Goal: Task Accomplishment & Management: Manage account settings

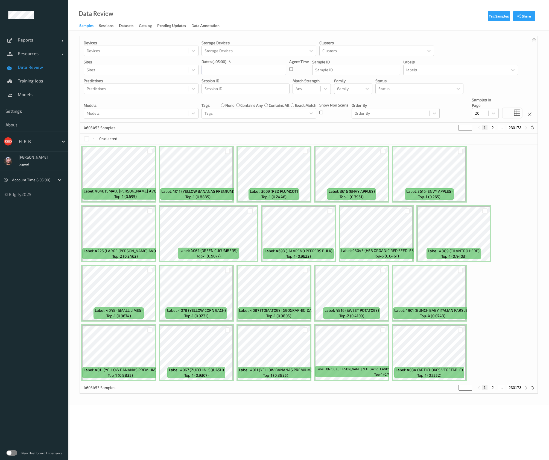
click at [33, 148] on div "H-E-B" at bounding box center [34, 142] width 68 height 20
click at [36, 145] on div "H-E-B" at bounding box center [37, 141] width 42 height 9
type input "bonus"
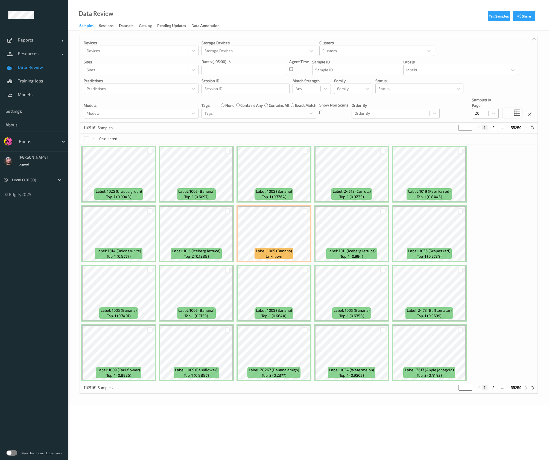
click at [480, 111] on div at bounding box center [479, 113] width 11 height 7
click at [487, 233] on div "Label: 1025 (Grapes green) top-1 (0.9948) Label: 1005 (Banana) top-1 (0.6097) L…" at bounding box center [308, 264] width 457 height 238
click at [305, 93] on div "Any" at bounding box center [307, 88] width 28 height 9
click at [255, 65] on input "text" at bounding box center [243, 70] width 85 height 10
click at [252, 133] on span "22" at bounding box center [255, 134] width 8 height 8
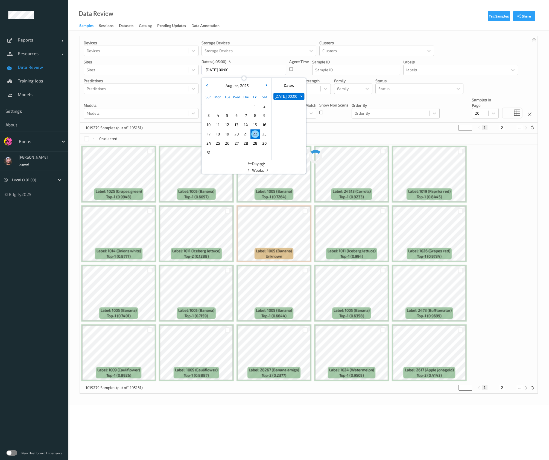
click at [252, 133] on span "22" at bounding box center [255, 134] width 8 height 8
type input "22/08/2025 00:00 -> 22/08/2025 23:59"
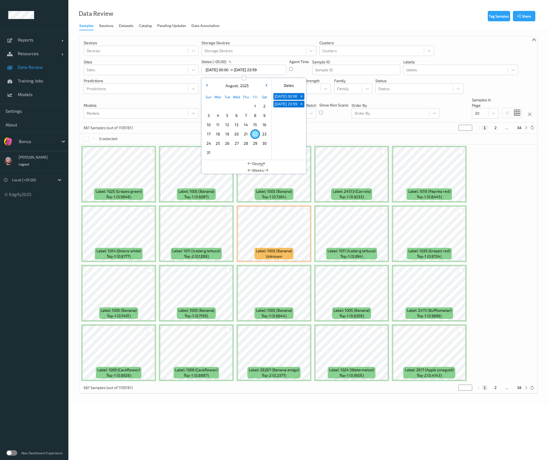
click at [328, 134] on div "0 selected" at bounding box center [308, 139] width 457 height 11
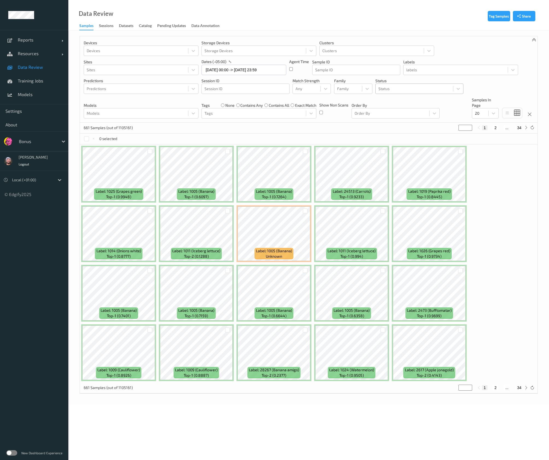
click at [409, 87] on div at bounding box center [414, 88] width 72 height 7
click at [406, 155] on div "Unknown" at bounding box center [419, 151] width 88 height 10
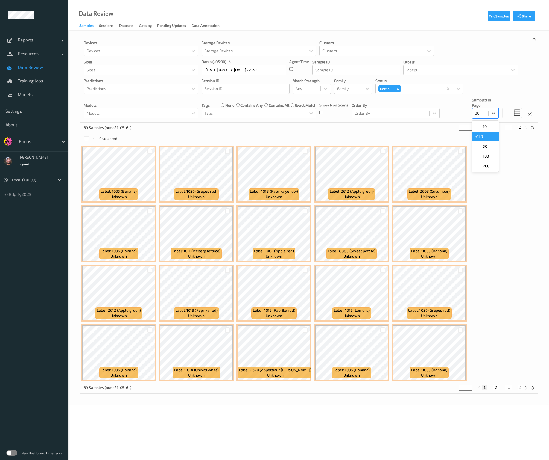
click at [474, 116] on div "20" at bounding box center [480, 113] width 16 height 9
click at [32, 141] on div at bounding box center [37, 141] width 37 height 7
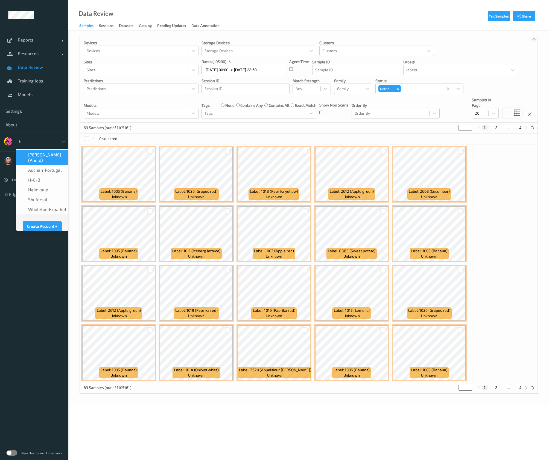
type input "h-"
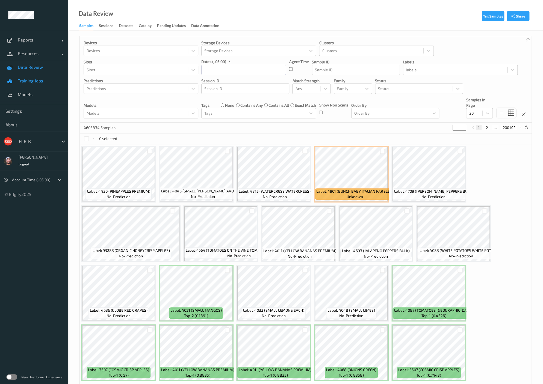
click at [35, 82] on span "Training Jobs" at bounding box center [40, 80] width 45 height 5
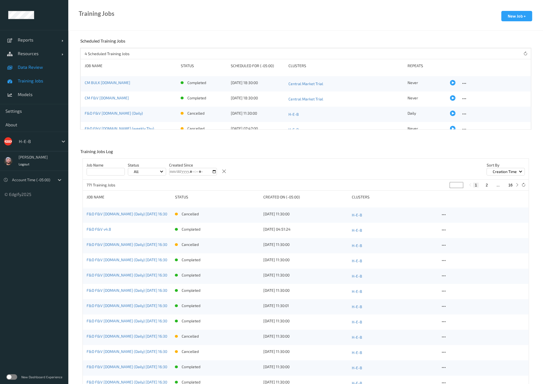
click at [43, 69] on span "Data Review" at bounding box center [40, 66] width 45 height 5
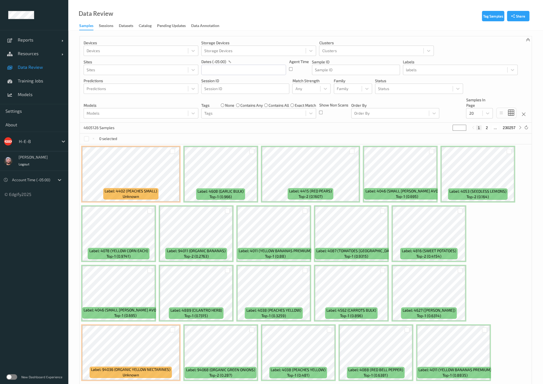
scroll to position [20, 0]
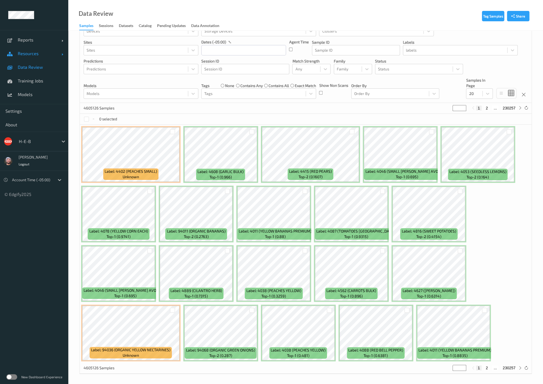
click at [50, 56] on span "Resources" at bounding box center [40, 53] width 44 height 5
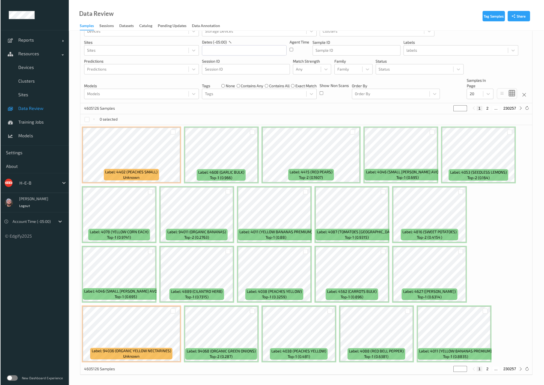
scroll to position [19, 0]
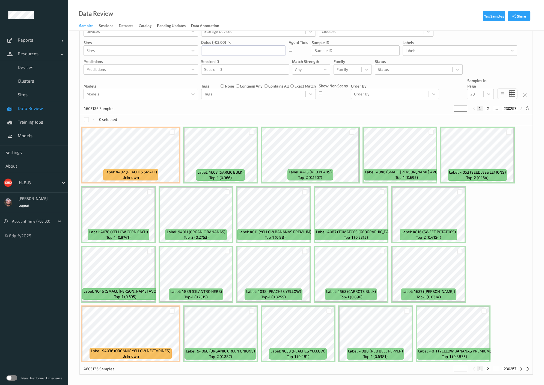
click at [34, 106] on span "Data Review" at bounding box center [40, 107] width 45 height 5
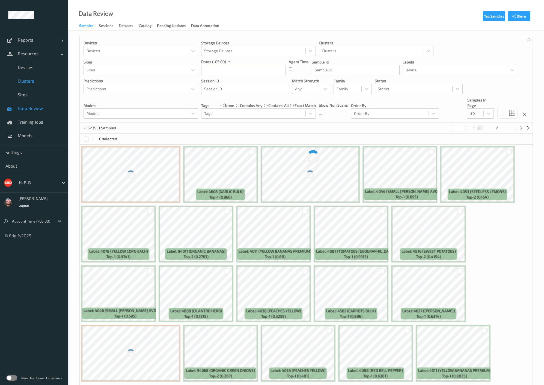
click at [43, 84] on link "Clusters" at bounding box center [34, 81] width 68 height 14
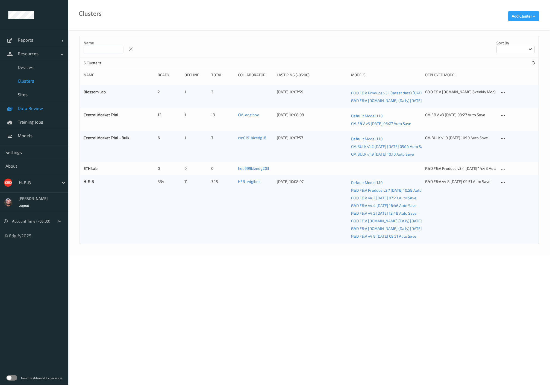
click at [42, 110] on span "Data Review" at bounding box center [40, 107] width 45 height 5
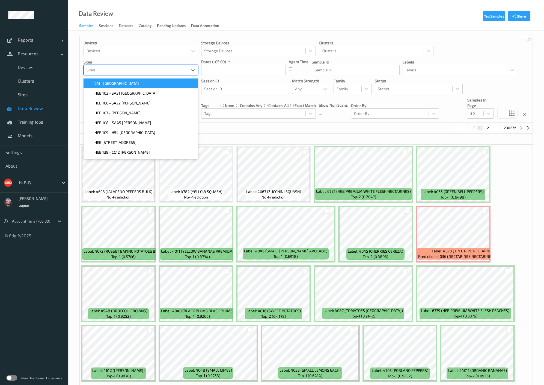
click at [155, 71] on div at bounding box center [136, 70] width 99 height 7
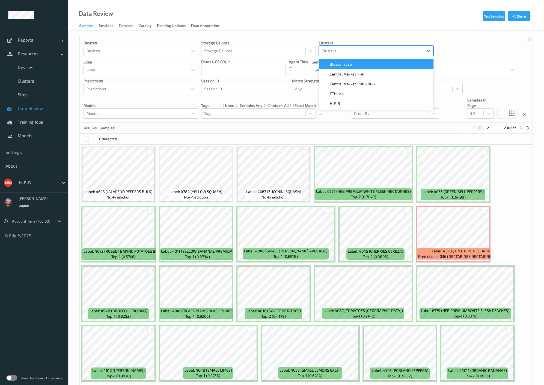
click at [342, 53] on div at bounding box center [371, 51] width 99 height 7
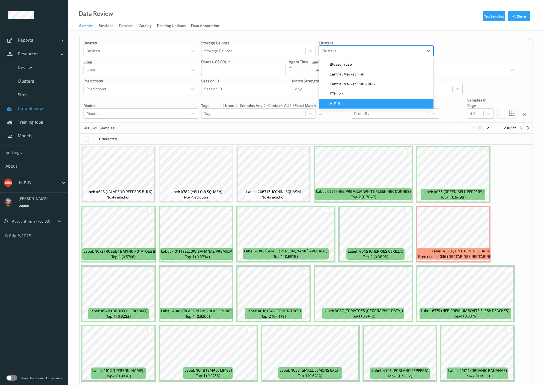
click at [353, 108] on div "H-E-B" at bounding box center [376, 104] width 115 height 10
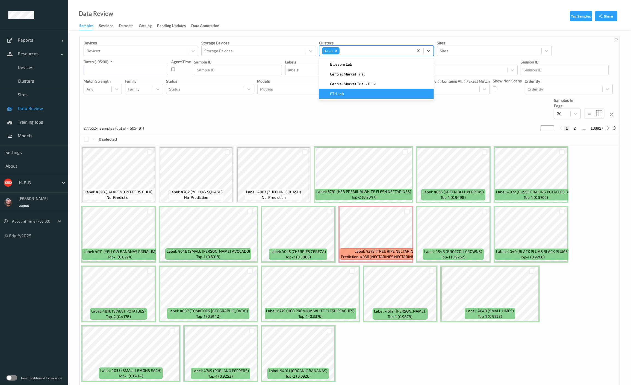
click at [297, 68] on div at bounding box center [337, 70] width 99 height 7
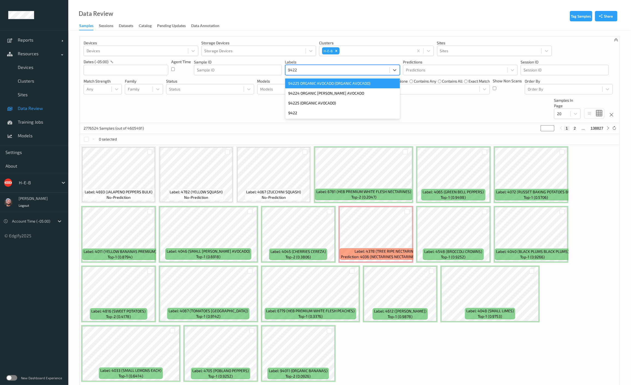
type input "94225"
click at [311, 92] on div "94225 (ORGANIC AVOCADO)" at bounding box center [342, 93] width 115 height 10
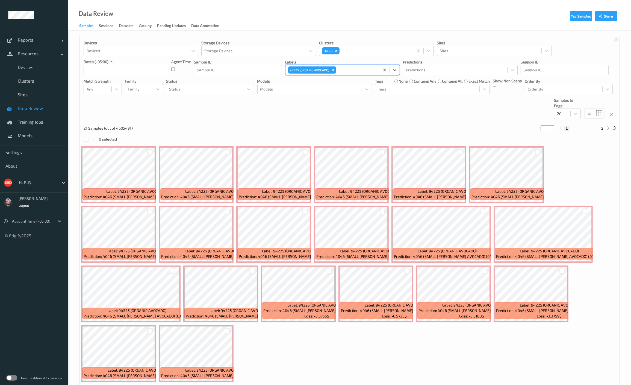
click at [202, 130] on div "21 Samples (out of 4605491) * 1 2" at bounding box center [350, 128] width 540 height 11
click at [141, 111] on div "Devices Devices Storage Devices Storage Devices Clusters H-E-B Sites Sites date…" at bounding box center [350, 79] width 540 height 87
click at [333, 71] on icon "Remove 94225 (ORGANIC AVOCADO)" at bounding box center [333, 70] width 4 height 4
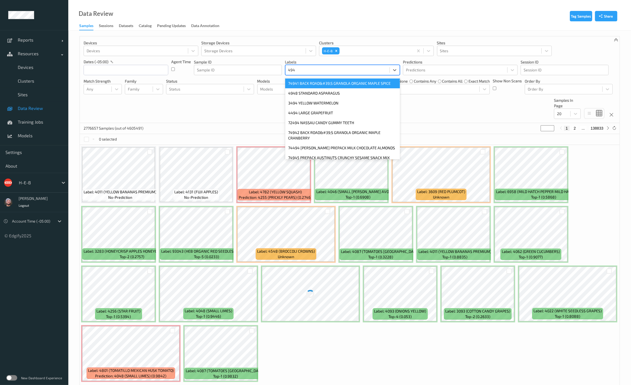
type input "4948"
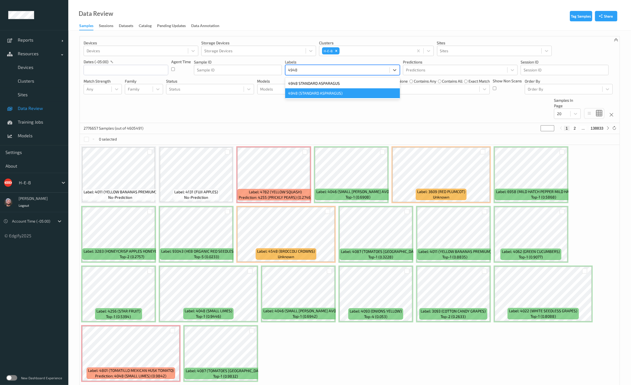
click at [332, 90] on div "4948 (STANDARD ASPARAGUS)" at bounding box center [342, 93] width 115 height 10
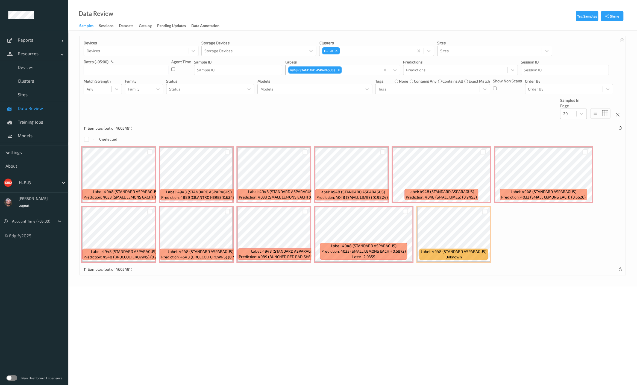
click at [405, 132] on div "11 Samples (out of 4605491)" at bounding box center [353, 128] width 546 height 11
click at [136, 304] on body "Reports Default Report Customized Report Resources Devices Clusters Sites Data …" at bounding box center [318, 192] width 637 height 385
click at [339, 70] on icon "Remove 4948 (STANDARD ASPARAGUS)" at bounding box center [338, 70] width 2 height 2
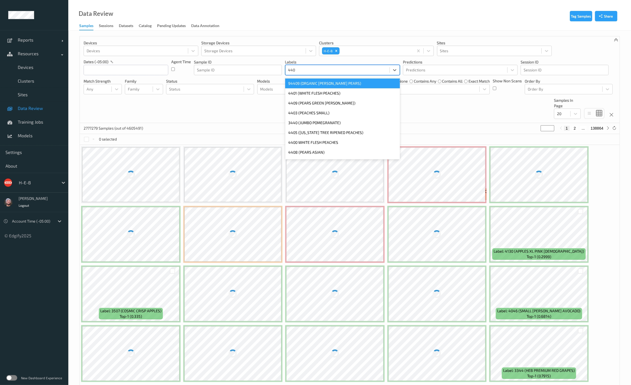
type input "4400"
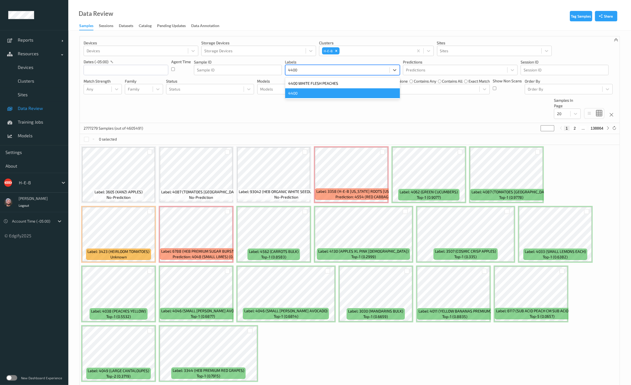
click at [325, 93] on div "4400" at bounding box center [342, 93] width 115 height 10
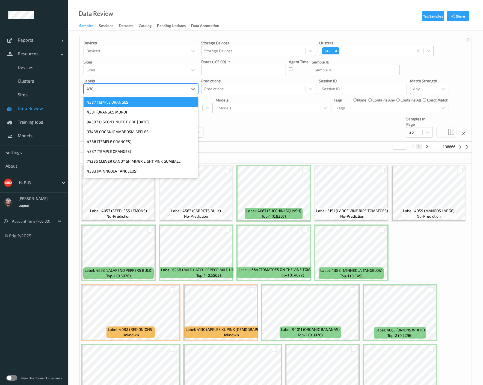
type input "4381"
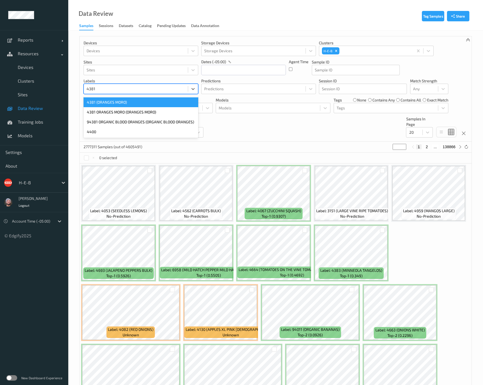
click at [144, 99] on div "4381 (ORANGES MORO)" at bounding box center [141, 102] width 115 height 10
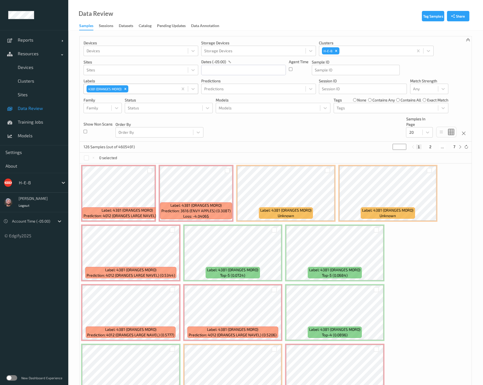
click at [256, 125] on div "Devices Devices Storage Devices Storage Devices Clusters H-E-B Sites Sites date…" at bounding box center [276, 88] width 392 height 105
click at [126, 91] on icon "Remove 4381 (ORANGES MORO)" at bounding box center [125, 89] width 4 height 4
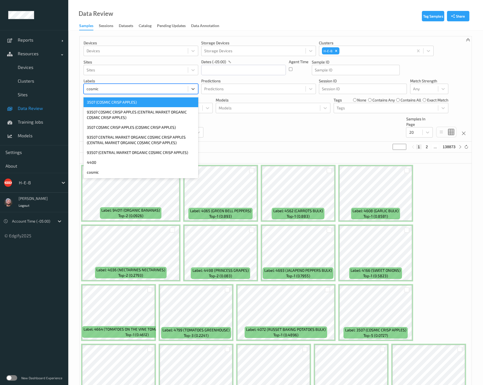
type input "cosmic c"
click at [129, 98] on div "3507 (COSMIC CRISP APPLES)" at bounding box center [141, 102] width 115 height 10
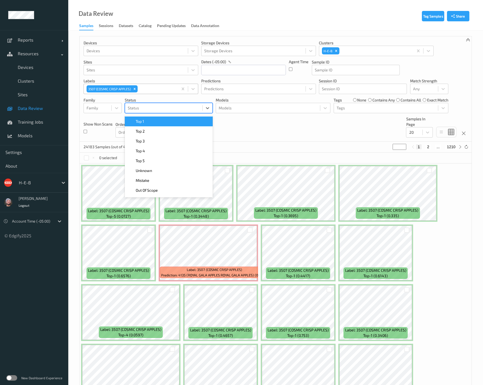
click at [191, 113] on div "Status" at bounding box center [169, 108] width 88 height 10
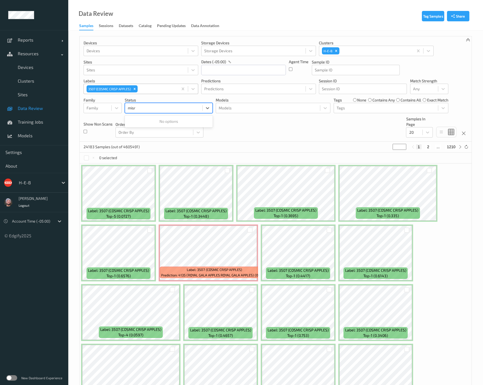
type input "mis"
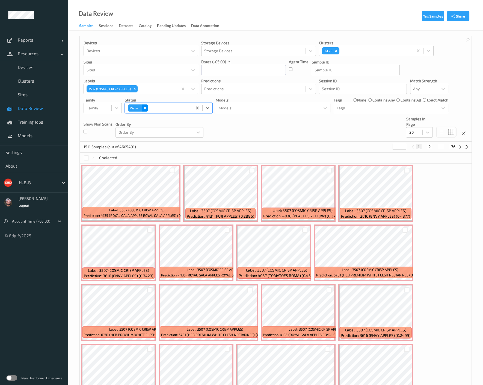
click at [146, 105] on div "Remove Mistake" at bounding box center [145, 107] width 6 height 7
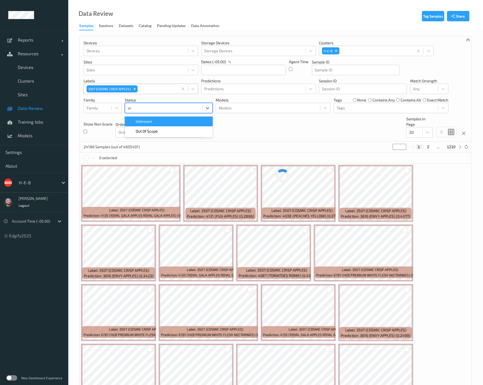
type input "unkn"
click at [133, 90] on icon "Remove 3507 (COSMIC CRISP APPLES)" at bounding box center [135, 89] width 4 height 4
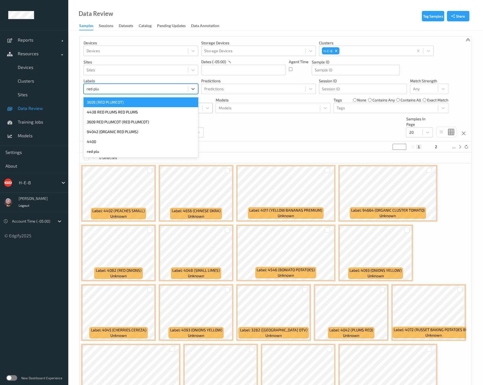
type input "red plum"
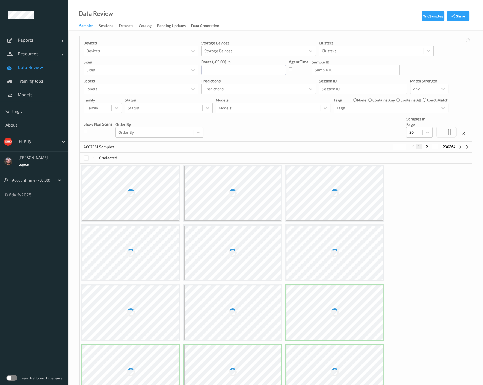
click at [117, 89] on div at bounding box center [136, 88] width 99 height 7
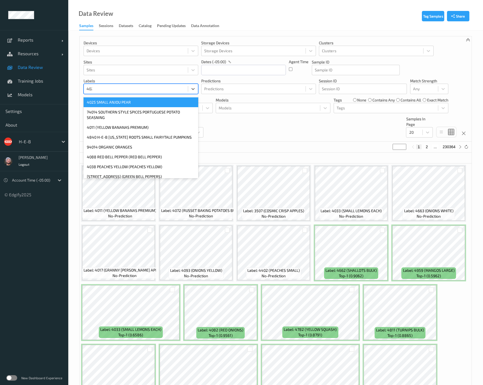
type input "4029"
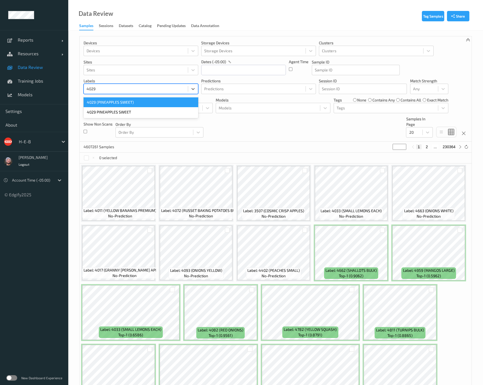
click at [123, 102] on div "4029 (PINEAPPLES SWEET)" at bounding box center [141, 102] width 115 height 10
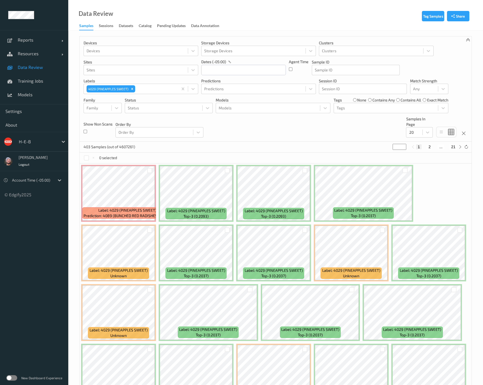
click at [228, 132] on div "Devices Devices Storage Devices Storage Devices Clusters Clusters Sites Sites d…" at bounding box center [276, 88] width 392 height 105
click at [454, 145] on button "21" at bounding box center [454, 146] width 8 height 5
type input "**"
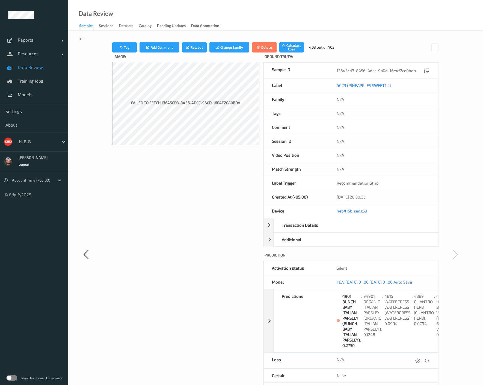
click at [83, 42] on div at bounding box center [95, 254] width 33 height 424
click at [82, 40] on icon at bounding box center [81, 39] width 5 height 6
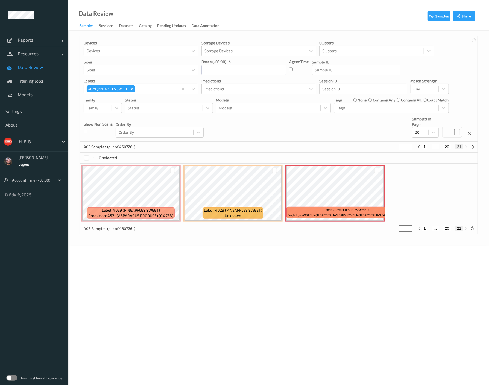
click at [213, 133] on div "Devices Devices Storage Devices Storage Devices Clusters Clusters Sites Sites d…" at bounding box center [278, 88] width 397 height 105
click at [425, 145] on button "1" at bounding box center [424, 146] width 5 height 5
type input "*"
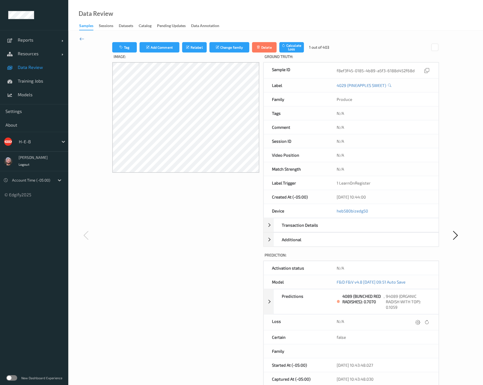
click at [84, 39] on icon at bounding box center [81, 39] width 5 height 6
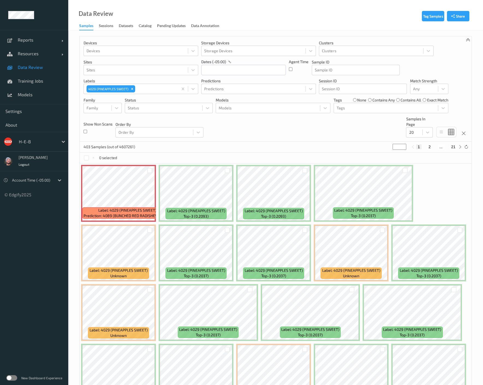
click at [215, 153] on div "0 selected" at bounding box center [276, 157] width 392 height 11
click at [275, 209] on span "Label: 4029 (PINEAPPLES SWEET)" at bounding box center [274, 210] width 58 height 5
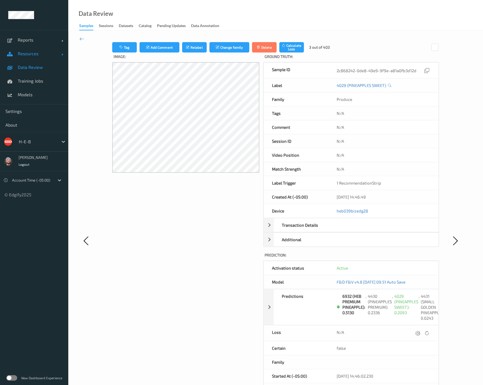
click at [43, 51] on span "Resources" at bounding box center [40, 53] width 44 height 5
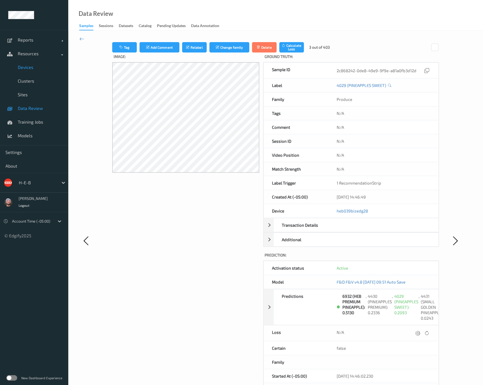
click at [39, 67] on span "Devices" at bounding box center [40, 66] width 45 height 5
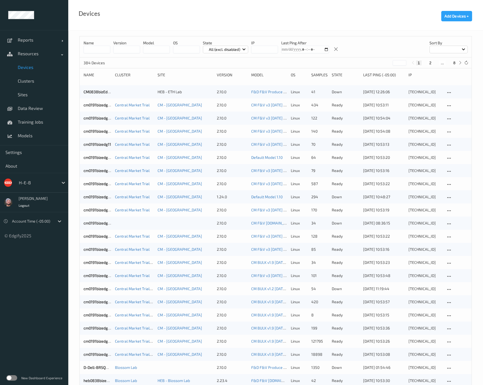
click at [262, 48] on input "string" at bounding box center [264, 50] width 27 height 8
paste input "**********"
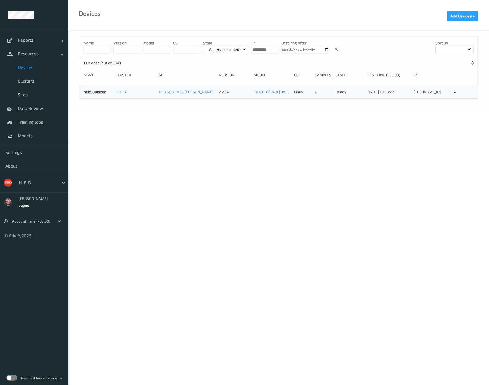
type input "**********"
click at [37, 67] on span "Devices" at bounding box center [40, 66] width 45 height 5
click at [47, 111] on link "Data Review" at bounding box center [34, 108] width 68 height 14
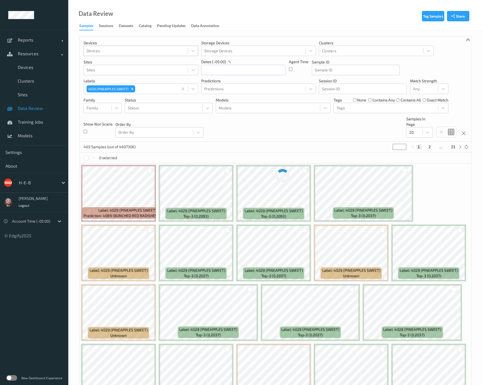
click at [112, 51] on div at bounding box center [136, 51] width 99 height 7
paste input "10.58.2.53"
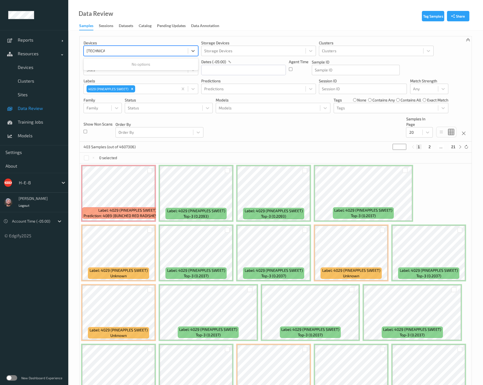
type input "10.58.2.53"
click at [132, 89] on icon "Remove 4029 (PINEAPPLES SWEET)" at bounding box center [132, 89] width 4 height 4
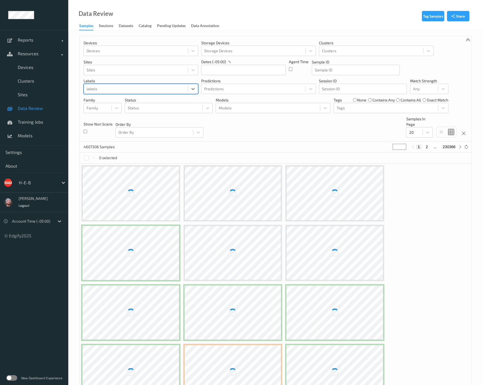
paste input "heb580bizedg53"
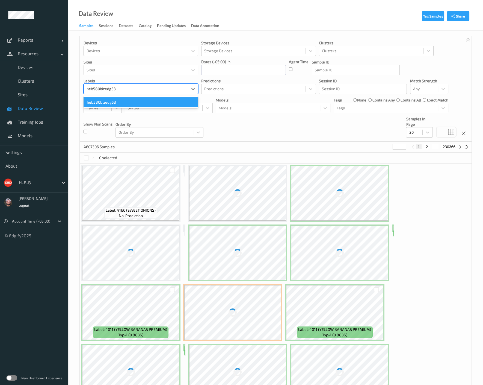
type input "heb580bizedg53"
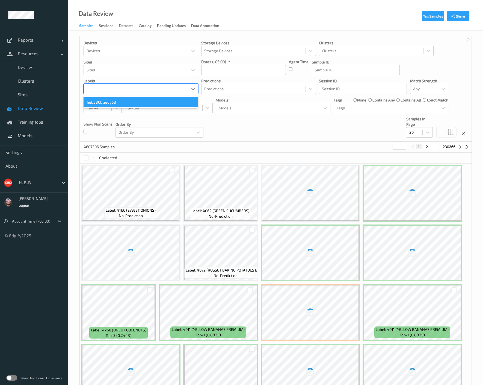
click at [119, 48] on div at bounding box center [136, 51] width 99 height 7
paste input "heb580bizedg53"
type input "heb580bizedg53"
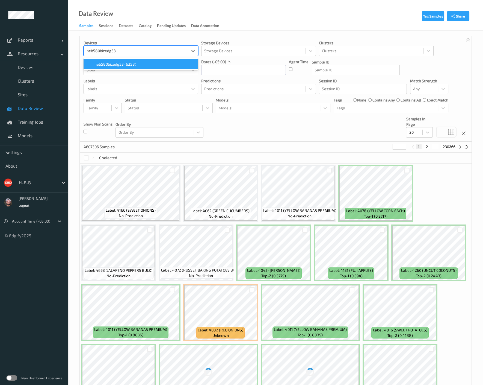
click at [118, 64] on span "heb580bizedg53 (6358)" at bounding box center [116, 63] width 42 height 5
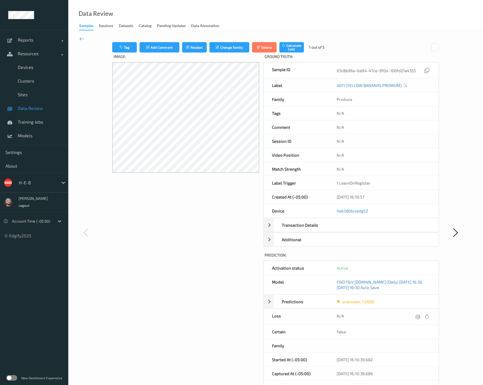
click at [182, 214] on div "Image:" at bounding box center [185, 237] width 147 height 370
click at [40, 117] on link "Training Jobs" at bounding box center [34, 122] width 68 height 14
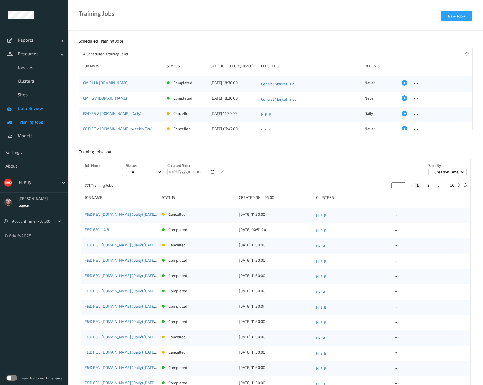
click at [35, 108] on span "Data Review" at bounding box center [40, 107] width 45 height 5
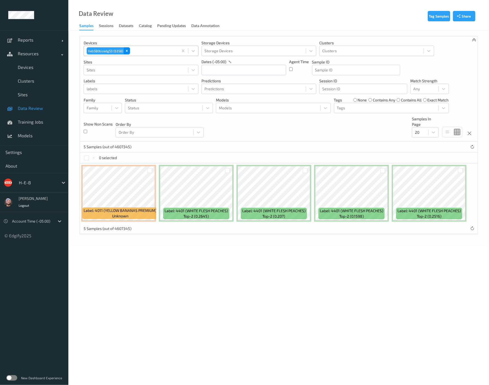
click at [126, 49] on icon "Remove heb580bizedg53 (6358)" at bounding box center [127, 51] width 4 height 4
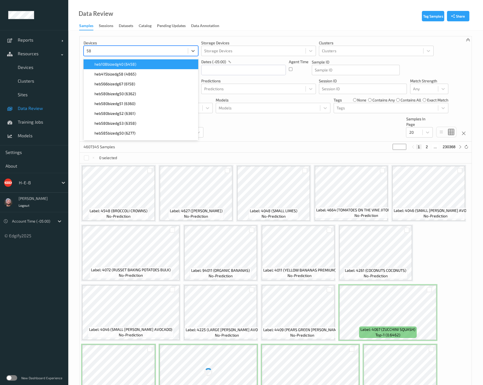
type input "580"
paste input "580"
type input "580"
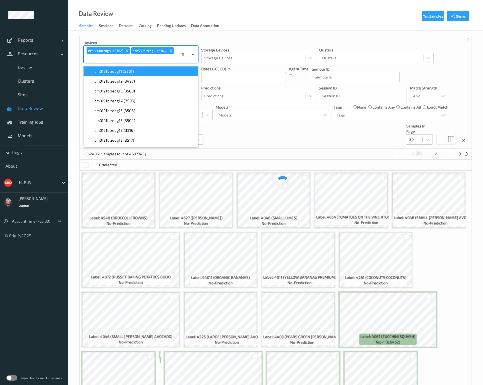
paste input "580"
type input "580"
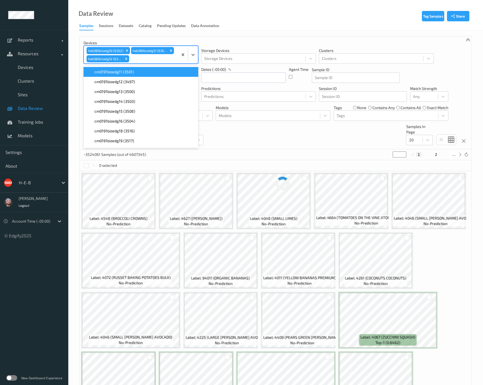
paste input "580"
type input "580"
click at [238, 151] on div "22980 Samples (out of 4607345) * 1 2 ... 1149" at bounding box center [276, 154] width 392 height 11
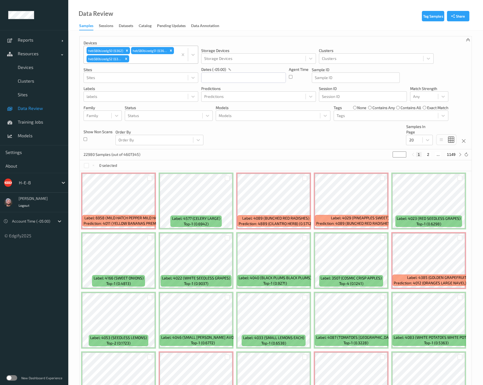
click at [235, 149] on div "22980 Samples (out of 4607345) * 1 2 ... 1149" at bounding box center [276, 154] width 392 height 11
click at [126, 58] on icon "Remove heb580bizedg52 (6361)" at bounding box center [126, 59] width 4 height 4
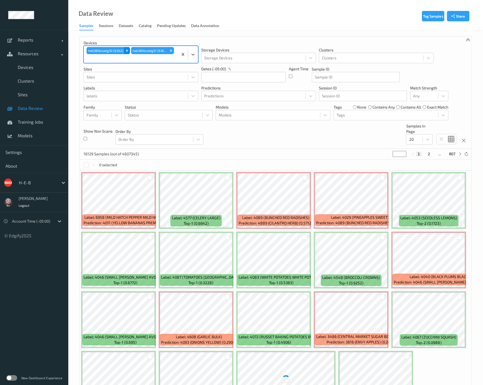
click at [127, 49] on icon "Remove heb580bizedg50 (6362)" at bounding box center [127, 51] width 4 height 4
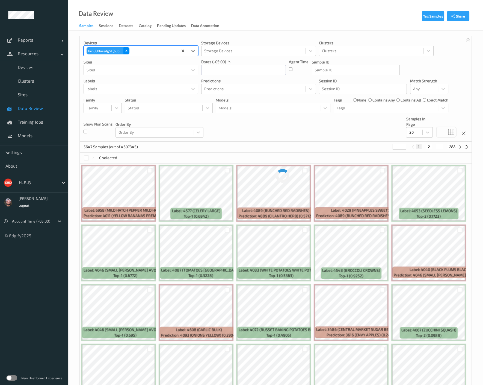
click at [126, 49] on icon "Remove heb580bizedg51 (6360)" at bounding box center [127, 51] width 4 height 4
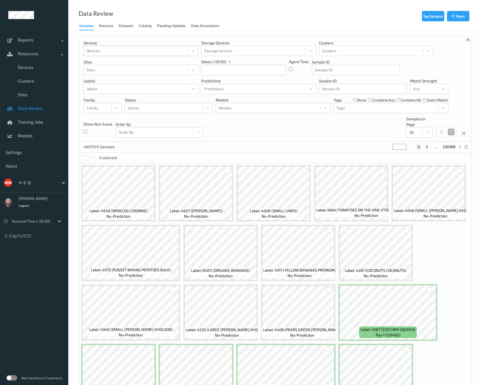
click at [229, 145] on div "4607345 Samples * 1 2 ... 230368" at bounding box center [276, 146] width 392 height 11
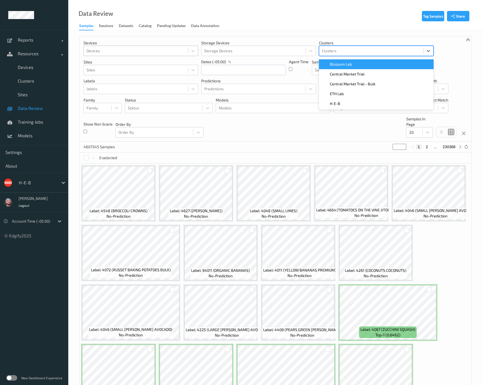
click at [356, 52] on div at bounding box center [371, 51] width 99 height 7
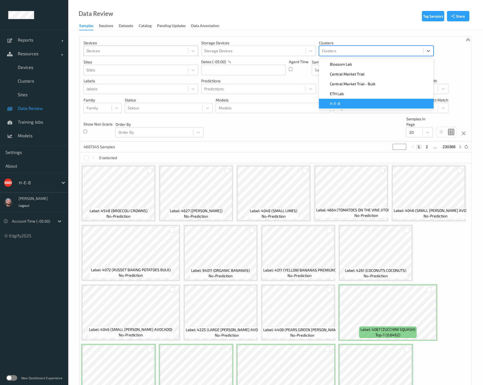
click at [357, 107] on div "H-E-B" at bounding box center [376, 104] width 115 height 10
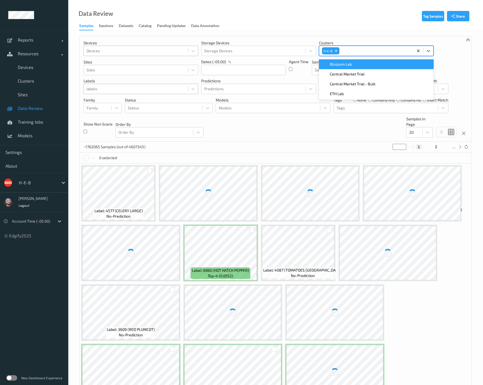
click at [139, 91] on div at bounding box center [136, 88] width 99 height 7
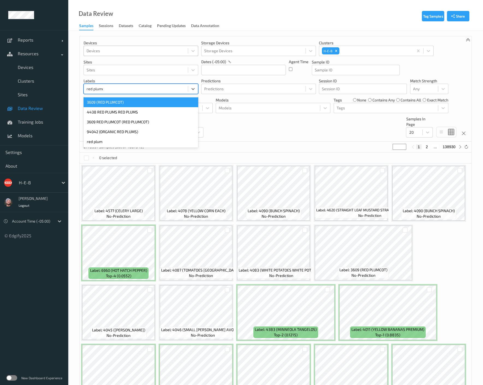
type input "red plumcot"
click at [131, 104] on div "3609 (RED PLUMCOT)" at bounding box center [141, 102] width 115 height 10
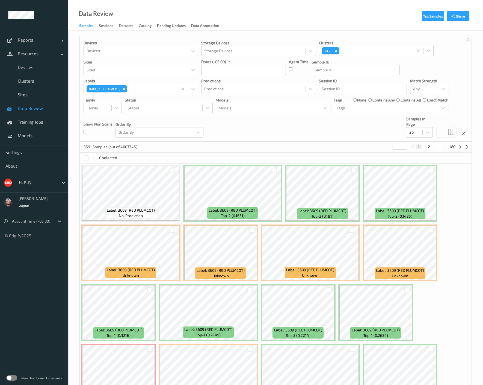
click at [269, 140] on div "Devices Devices Storage Devices Storage Devices Clusters H-E-B Sites Sites date…" at bounding box center [276, 88] width 392 height 105
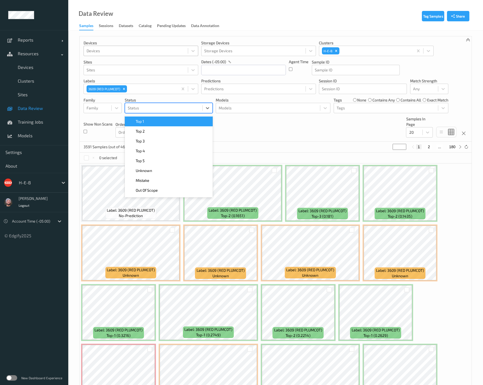
click at [181, 110] on div at bounding box center [164, 108] width 72 height 7
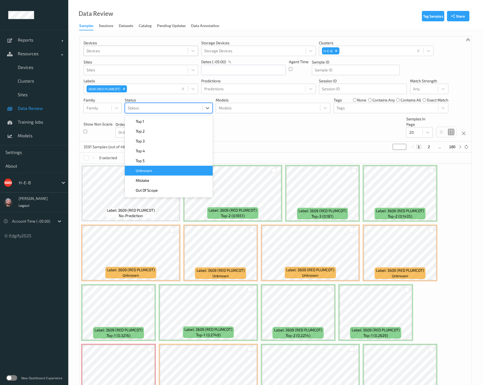
click at [174, 172] on div "Unknown" at bounding box center [168, 170] width 81 height 5
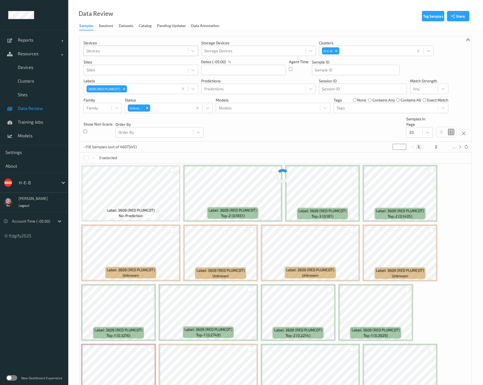
click at [302, 132] on div "Devices Devices Storage Devices Storage Devices Clusters H-E-B Sites Sites date…" at bounding box center [276, 88] width 392 height 105
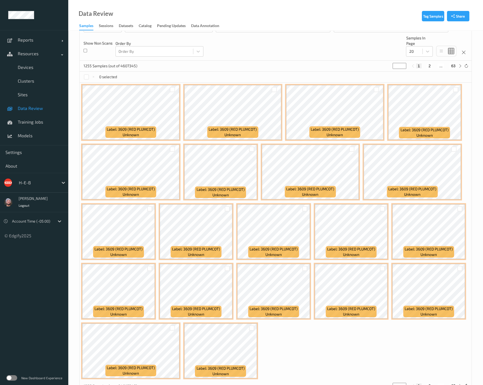
scroll to position [81, 0]
click at [25, 137] on span "Models" at bounding box center [40, 135] width 45 height 5
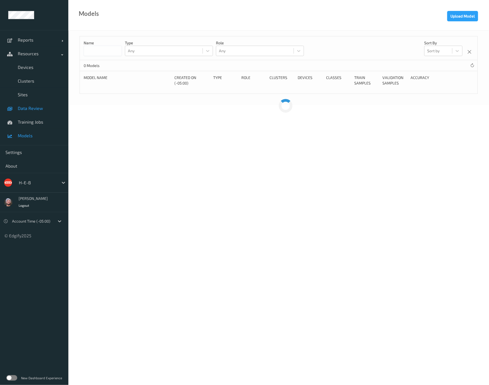
click at [52, 109] on span "Data Review" at bounding box center [40, 107] width 45 height 5
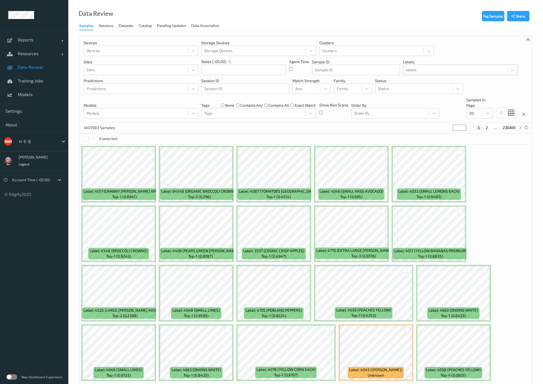
click at [414, 73] on div at bounding box center [455, 70] width 99 height 7
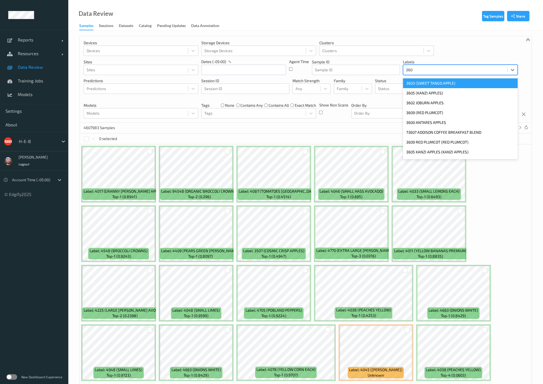
type input "3609"
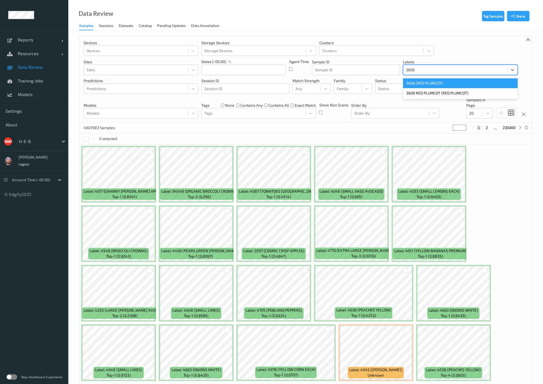
click at [422, 85] on div "3609 (RED PLUMCOT)" at bounding box center [460, 83] width 115 height 10
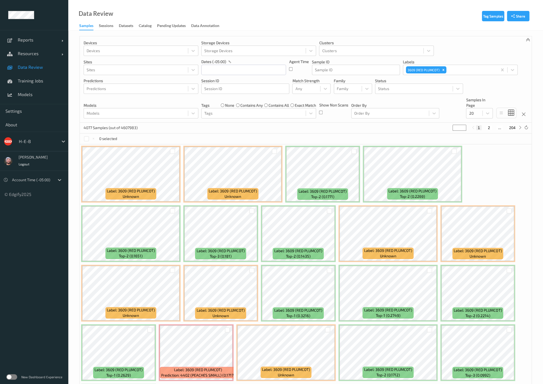
click at [344, 20] on div "Data Review Samples Sessions Datasets Catalog Pending Updates Data Annotation" at bounding box center [305, 15] width 475 height 31
click at [258, 129] on div "4077 Samples (out of 4607983) * 1 2 ... 204" at bounding box center [306, 128] width 452 height 11
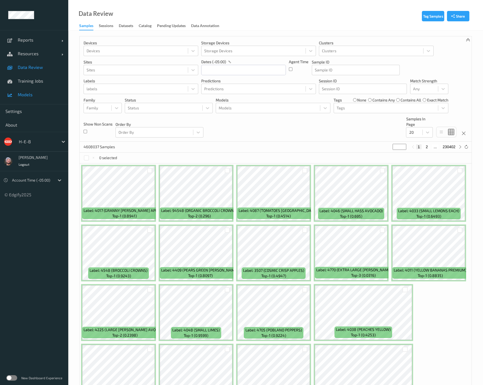
click at [16, 93] on link "Models" at bounding box center [34, 95] width 68 height 14
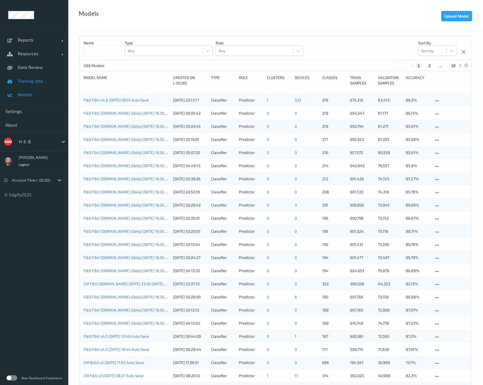
click at [31, 82] on span "Training Jobs" at bounding box center [40, 80] width 45 height 5
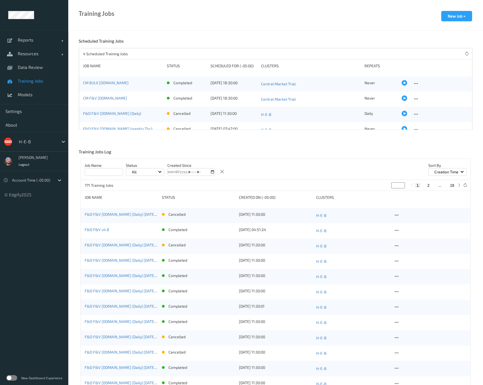
scroll to position [8, 0]
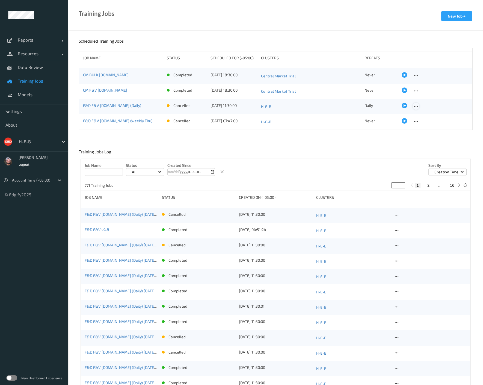
click at [414, 106] on icon at bounding box center [416, 106] width 5 height 5
click at [423, 115] on div "Edit Job" at bounding box center [429, 114] width 12 height 5
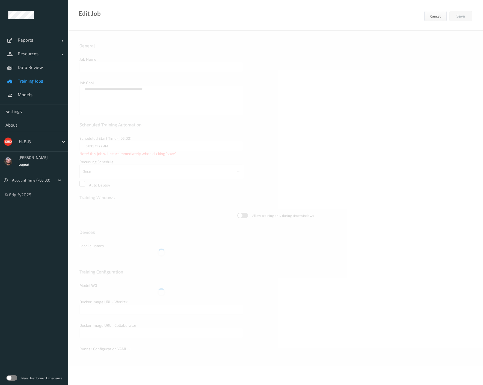
type input "F&D F&V [DOMAIN_NAME] (Daily)"
type textarea "**********"
type input "[DATE] 11:30 AM"
type input "edgify/edgify-worker-cuda:[DATE]"
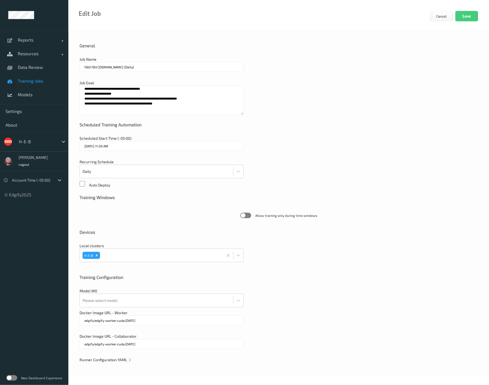
click at [123, 357] on span "Runner Configuration YAML" at bounding box center [105, 359] width 52 height 5
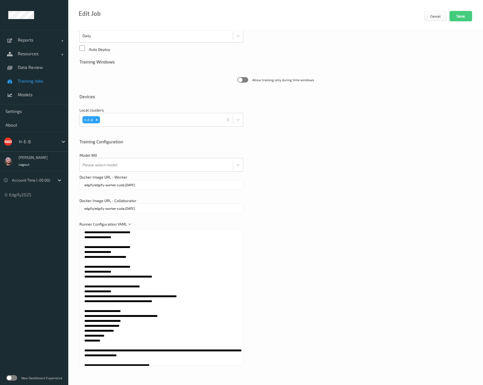
scroll to position [135, 0]
click at [157, 328] on textarea at bounding box center [161, 298] width 164 height 137
paste textarea "**********"
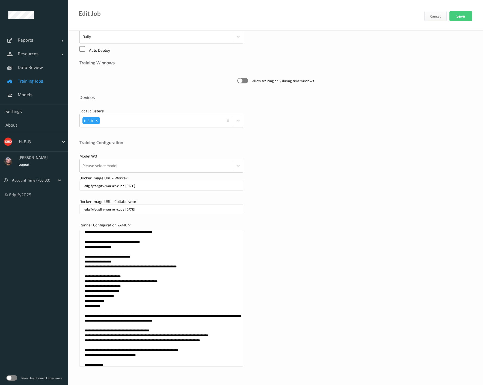
scroll to position [0, 0]
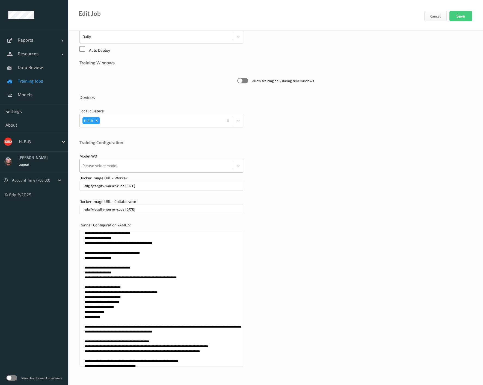
type textarea "**********"
click at [101, 163] on div at bounding box center [156, 165] width 148 height 11
click at [110, 169] on div at bounding box center [156, 165] width 148 height 11
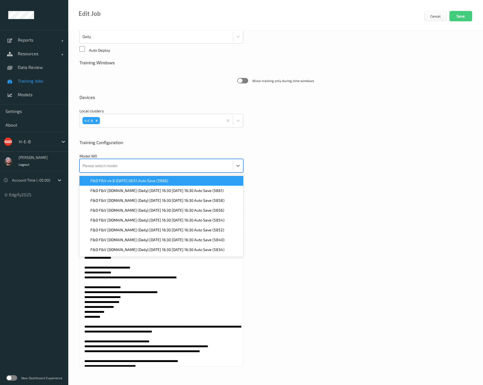
paste input "5707"
type input "5707"
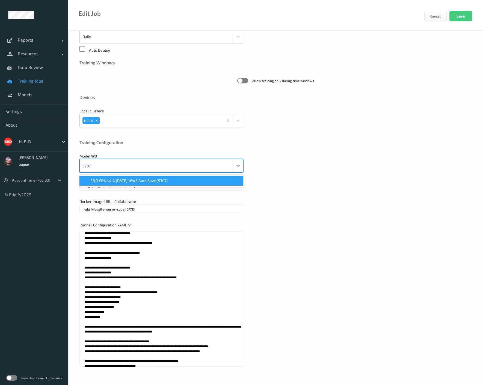
click at [112, 179] on span "F&D F&V v4.4 [DATE] 16:46 Auto Save (5707)" at bounding box center [128, 180] width 77 height 5
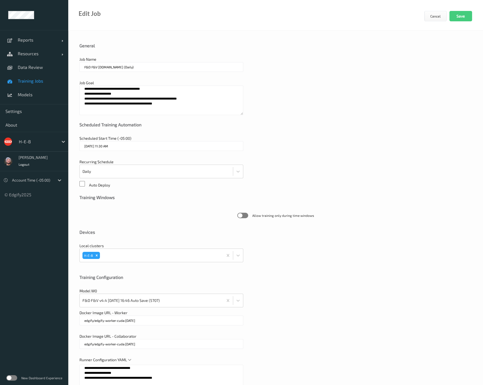
click at [105, 67] on input "F&D F&V [DOMAIN_NAME] (Daily)" at bounding box center [161, 67] width 164 height 10
type input "F&D F&V [DOMAIN_NAME] (Daily)"
click at [117, 110] on textarea "**********" at bounding box center [161, 100] width 164 height 30
paste textarea "**********"
type textarea "**********"
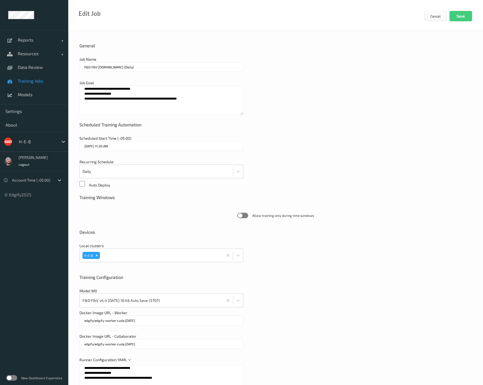
click at [293, 63] on div "Job Name F&D F&V [DOMAIN_NAME] (Daily)" at bounding box center [275, 67] width 393 height 21
click at [460, 19] on button "Save" at bounding box center [461, 16] width 23 height 10
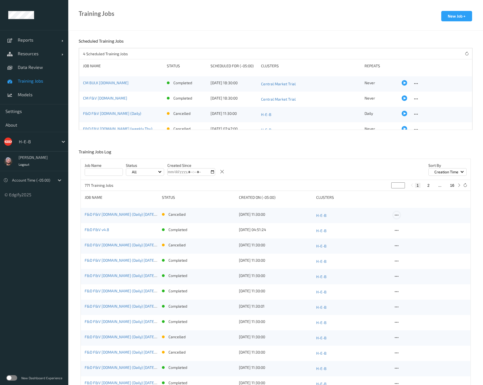
click at [394, 214] on icon at bounding box center [396, 215] width 5 height 5
click at [402, 242] on div "Delete Job" at bounding box center [409, 245] width 30 height 10
click at [37, 67] on span "Data Review" at bounding box center [40, 66] width 45 height 5
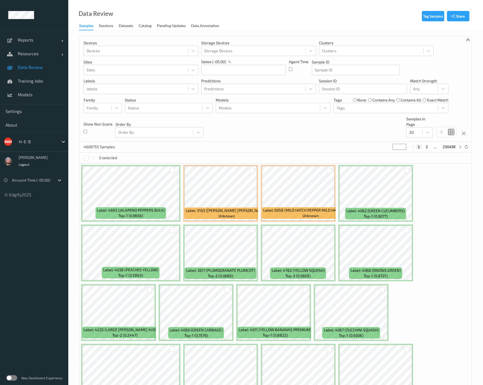
click at [350, 30] on div "Data Review Samples Sessions Datasets Catalog Pending Updates Data Annotation" at bounding box center [275, 15] width 415 height 31
